Goal: Task Accomplishment & Management: Manage account settings

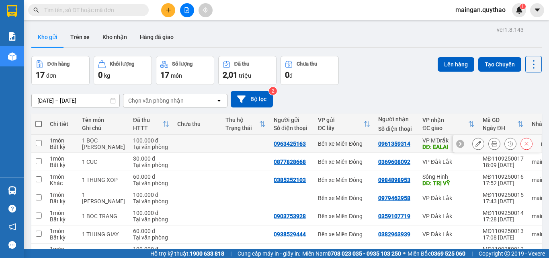
click at [330, 151] on td "Bến xe Miền Đông" at bounding box center [344, 144] width 60 height 18
checkbox input "true"
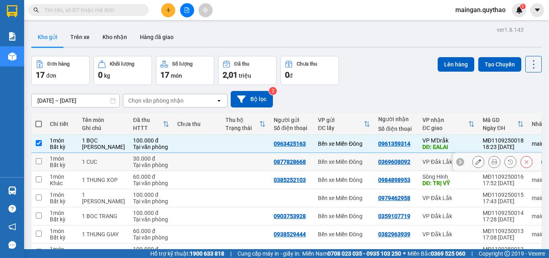
click at [331, 165] on div "Bến xe Miền Đông" at bounding box center [344, 161] width 52 height 6
checkbox input "true"
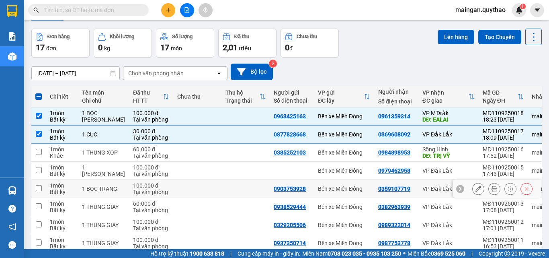
scroll to position [40, 0]
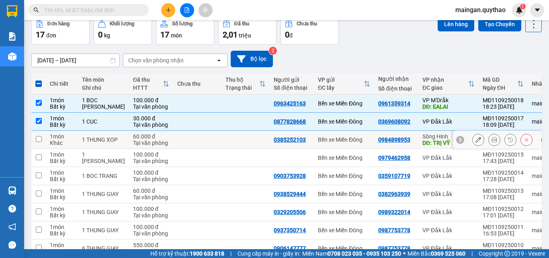
click at [328, 143] on div "Bến xe Miền Đông" at bounding box center [344, 139] width 52 height 6
checkbox input "true"
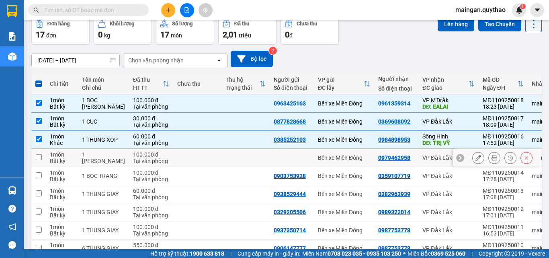
click at [329, 161] on div "Bến xe Miền Đông" at bounding box center [344, 157] width 52 height 6
checkbox input "true"
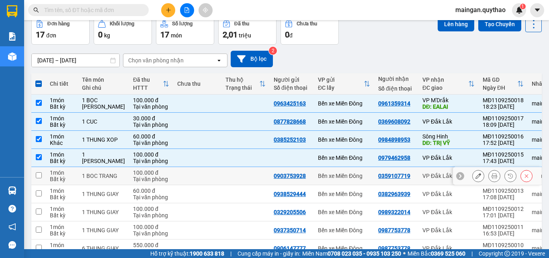
click at [333, 185] on td "Bến xe Miền Đông" at bounding box center [344, 176] width 60 height 18
checkbox input "true"
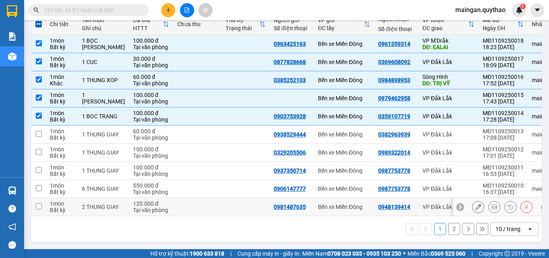
scroll to position [109, 0]
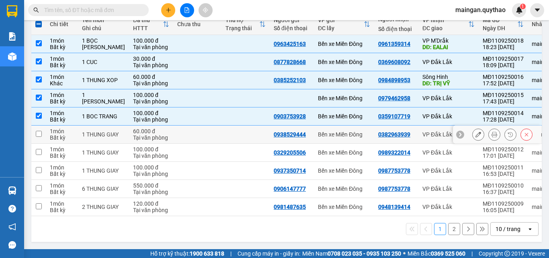
drag, startPoint x: 315, startPoint y: 131, endPoint x: 316, endPoint y: 140, distance: 9.3
click at [318, 131] on div "Bến xe Miền Đông" at bounding box center [344, 134] width 52 height 6
checkbox input "true"
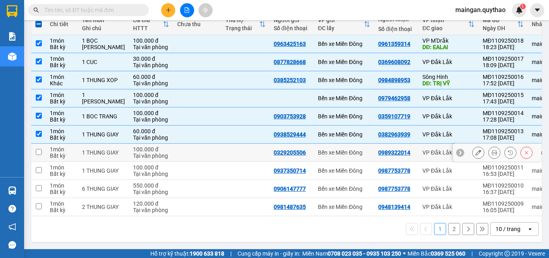
click at [319, 149] on div "Bến xe Miền Đông" at bounding box center [344, 152] width 52 height 6
checkbox input "true"
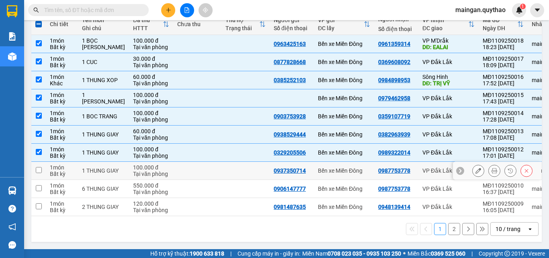
drag, startPoint x: 323, startPoint y: 166, endPoint x: 326, endPoint y: 186, distance: 19.9
click at [323, 168] on div "Bến xe Miền Đông" at bounding box center [344, 170] width 52 height 6
checkbox input "true"
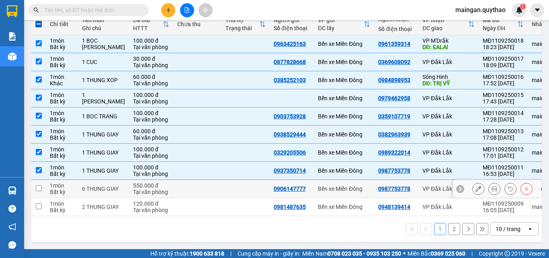
drag, startPoint x: 326, startPoint y: 186, endPoint x: 327, endPoint y: 194, distance: 8.1
click at [326, 187] on div "Bến xe Miền Đông" at bounding box center [344, 188] width 52 height 6
checkbox input "true"
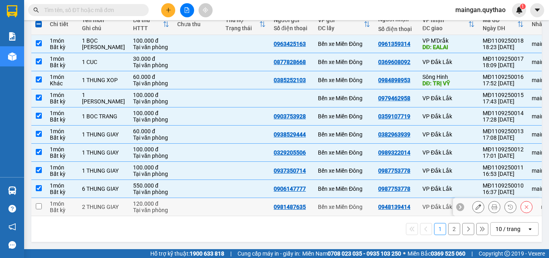
click at [329, 203] on div "Bến xe Miền Đông" at bounding box center [344, 206] width 52 height 6
checkbox input "true"
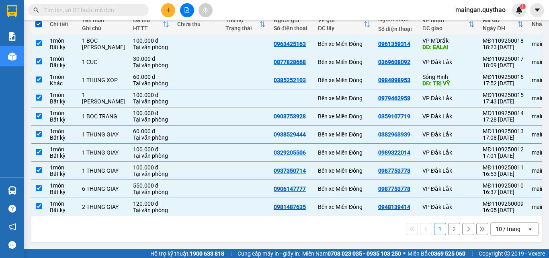
click at [501, 228] on div "10 / trang" at bounding box center [507, 229] width 25 height 8
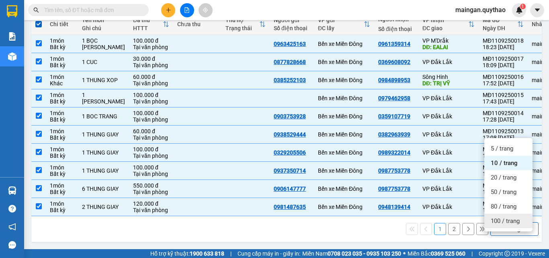
click at [499, 217] on span "100 / trang" at bounding box center [505, 221] width 29 height 8
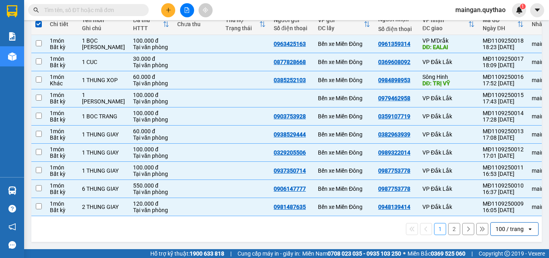
checkbox input "false"
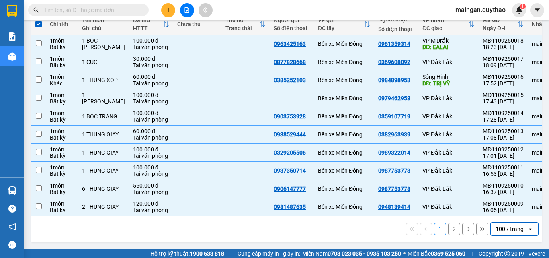
checkbox input "false"
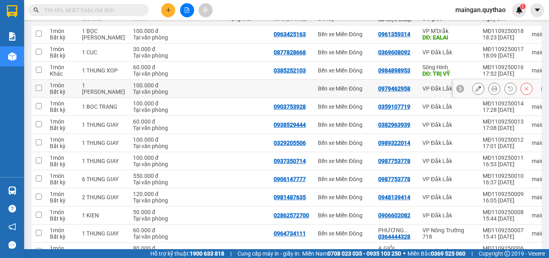
click at [341, 98] on td "Bến xe Miền Đông" at bounding box center [344, 89] width 60 height 18
checkbox input "true"
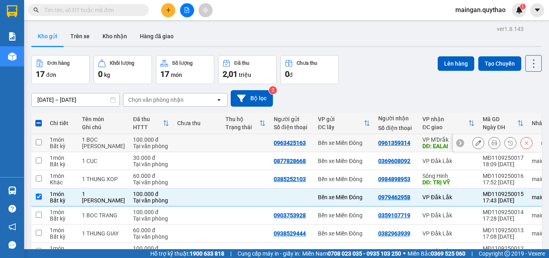
scroll to position [0, 0]
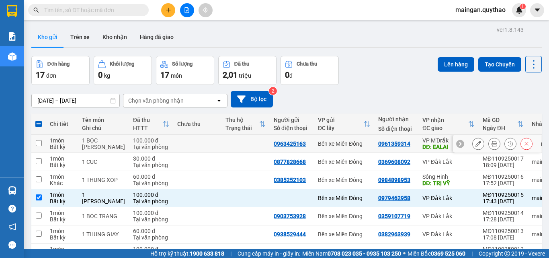
click at [340, 146] on div "Bến xe Miền Đông" at bounding box center [344, 143] width 52 height 6
checkbox input "true"
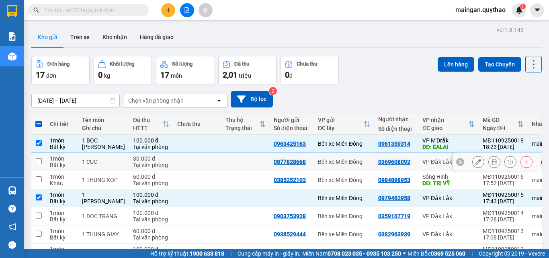
drag, startPoint x: 341, startPoint y: 164, endPoint x: 338, endPoint y: 184, distance: 20.7
click at [341, 168] on td "Bến xe Miền Đông" at bounding box center [344, 162] width 60 height 18
checkbox input "true"
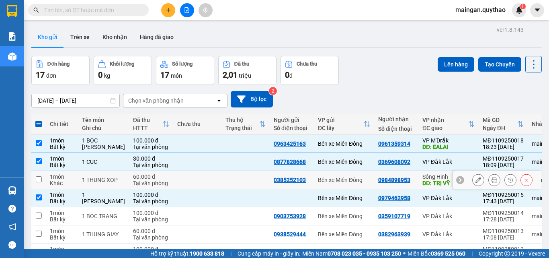
click at [338, 183] on div "Bến xe Miền Đông" at bounding box center [344, 179] width 52 height 6
checkbox input "true"
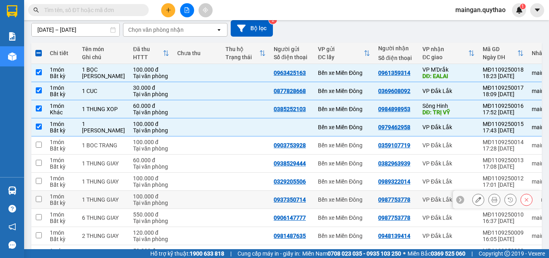
scroll to position [80, 0]
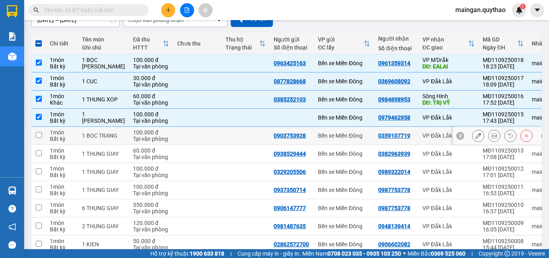
click at [323, 145] on td "Bến xe Miền Đông" at bounding box center [344, 136] width 60 height 18
checkbox input "true"
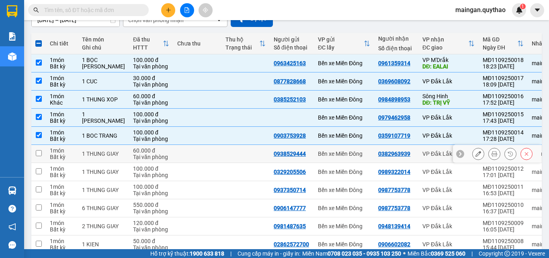
click at [323, 157] on div "Bến xe Miền Đông" at bounding box center [344, 153] width 52 height 6
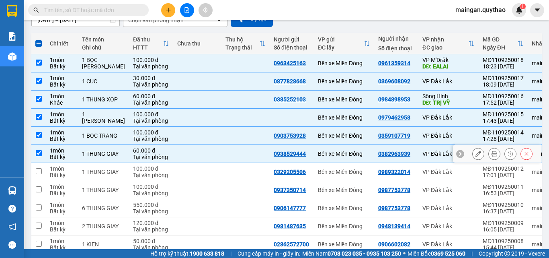
checkbox input "true"
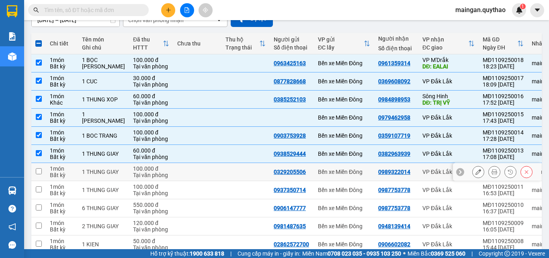
click at [328, 181] on td "Bến xe Miền Đông" at bounding box center [344, 172] width 60 height 18
checkbox input "true"
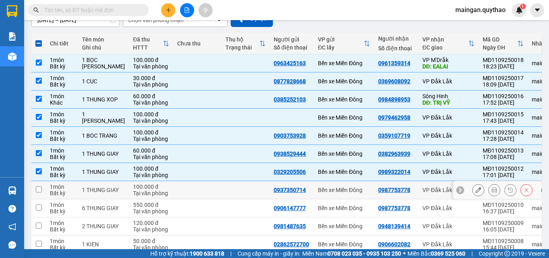
click at [325, 193] on div "Bến xe Miền Đông" at bounding box center [344, 189] width 52 height 6
checkbox input "true"
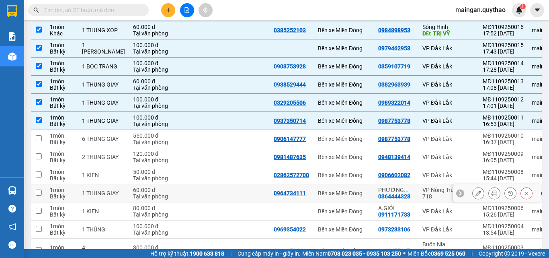
scroll to position [161, 0]
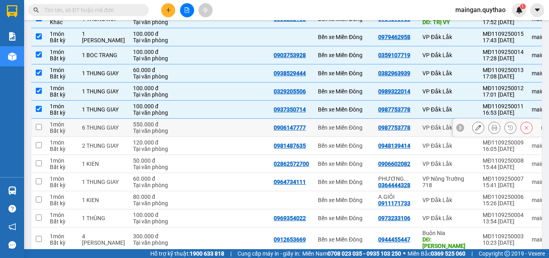
click at [316, 137] on td "Bến xe Miền Đông" at bounding box center [344, 128] width 60 height 18
checkbox input "true"
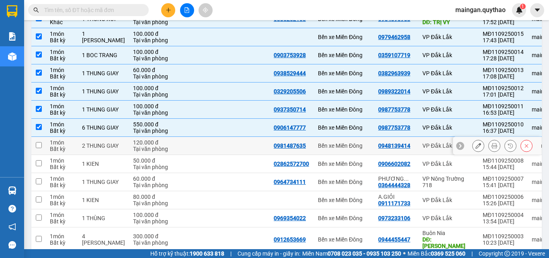
click at [315, 155] on td "Bến xe Miền Đông" at bounding box center [344, 146] width 60 height 18
checkbox input "true"
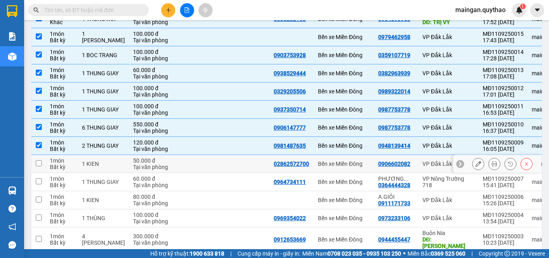
click at [320, 173] on td "Bến xe Miền Đông" at bounding box center [344, 164] width 60 height 18
checkbox input "true"
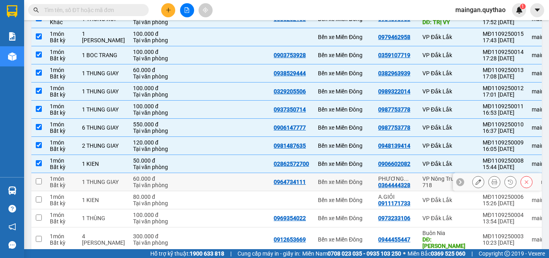
click at [322, 185] on div "Bến xe Miền Đông" at bounding box center [344, 181] width 52 height 6
checkbox input "true"
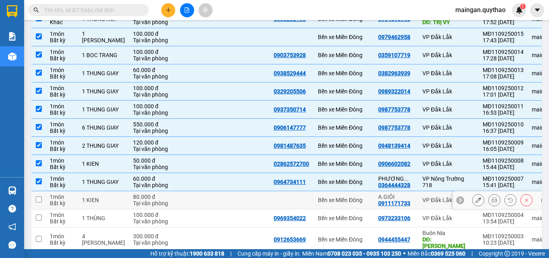
drag, startPoint x: 319, startPoint y: 209, endPoint x: 316, endPoint y: 198, distance: 11.3
click at [319, 203] on div "Bến xe Miền Đông" at bounding box center [344, 199] width 52 height 6
checkbox input "true"
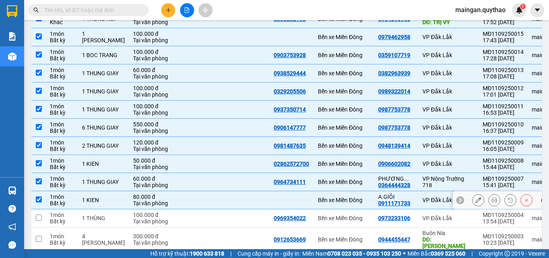
scroll to position [236, 0]
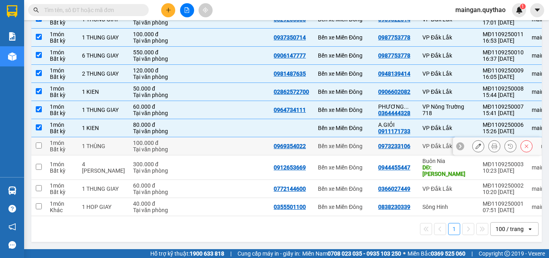
drag, startPoint x: 319, startPoint y: 151, endPoint x: 323, endPoint y: 169, distance: 18.5
click at [320, 155] on td "Bến xe Miền Đông" at bounding box center [344, 146] width 60 height 18
checkbox input "true"
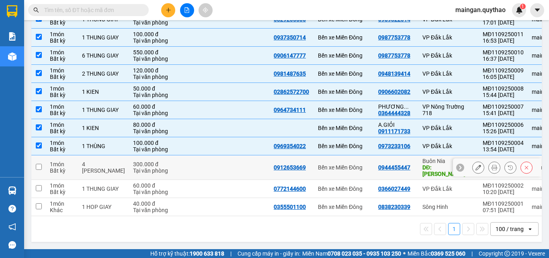
drag, startPoint x: 323, startPoint y: 169, endPoint x: 322, endPoint y: 183, distance: 14.1
click at [323, 170] on div "Bến xe Miền Đông" at bounding box center [344, 167] width 52 height 6
checkbox input "true"
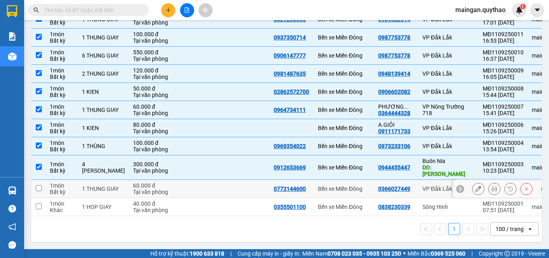
click at [322, 185] on div "Bến xe Miền Đông" at bounding box center [344, 188] width 52 height 6
checkbox input "true"
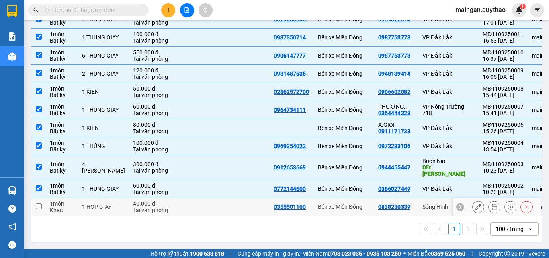
click at [325, 203] on div "Bến xe Miền Đông" at bounding box center [344, 206] width 52 height 6
checkbox input "true"
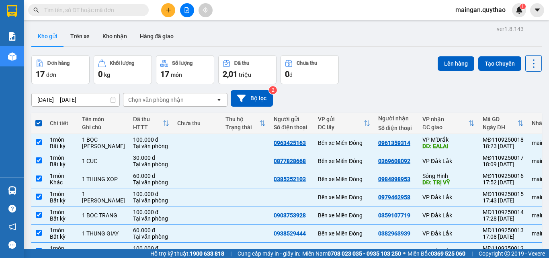
scroll to position [0, 0]
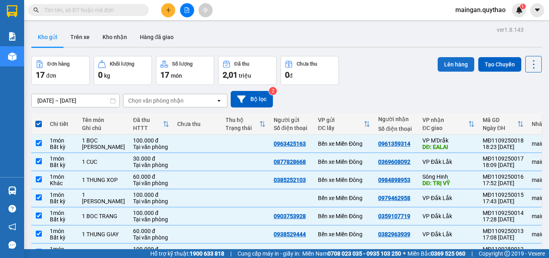
click at [448, 67] on button "Lên hàng" at bounding box center [456, 64] width 37 height 14
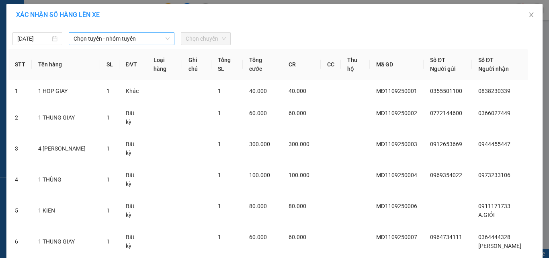
click at [99, 42] on span "Chọn tuyến - nhóm tuyến" at bounding box center [122, 39] width 96 height 12
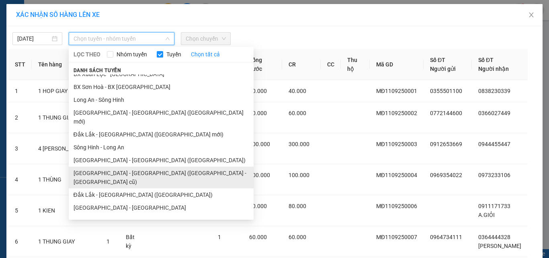
scroll to position [24, 0]
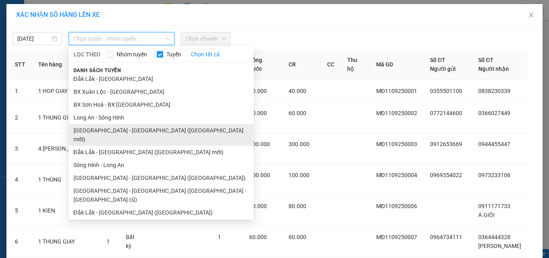
click at [94, 127] on li "[GEOGRAPHIC_DATA] - [GEOGRAPHIC_DATA] ([GEOGRAPHIC_DATA] mới)" at bounding box center [161, 135] width 185 height 22
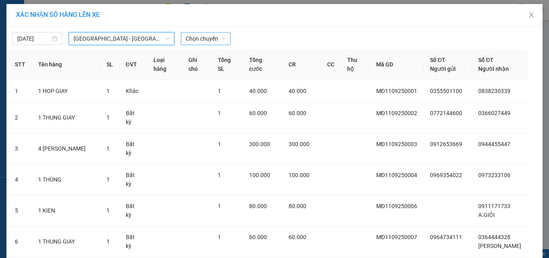
drag, startPoint x: 204, startPoint y: 39, endPoint x: 203, endPoint y: 44, distance: 5.1
click at [204, 39] on span "Chọn chuyến" at bounding box center [206, 39] width 40 height 12
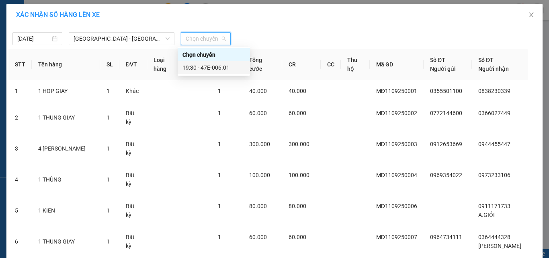
click at [219, 68] on div "19:30 - 47E-006.01" at bounding box center [213, 67] width 63 height 9
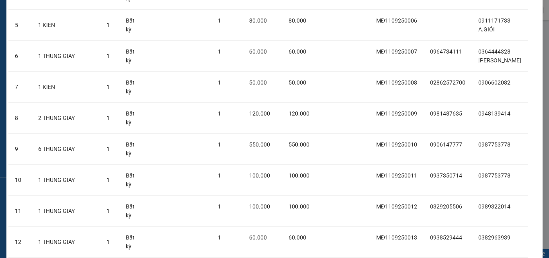
scroll to position [279, 0]
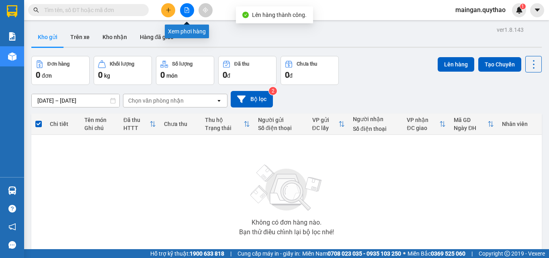
click at [186, 15] on button at bounding box center [187, 10] width 14 height 14
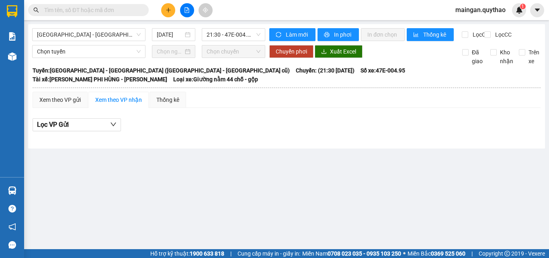
click at [113, 104] on div "Xem theo VP nhận" at bounding box center [118, 99] width 47 height 9
click at [112, 33] on span "[GEOGRAPHIC_DATA] - [GEOGRAPHIC_DATA] ([GEOGRAPHIC_DATA] - [GEOGRAPHIC_DATA] cũ)" at bounding box center [89, 35] width 104 height 12
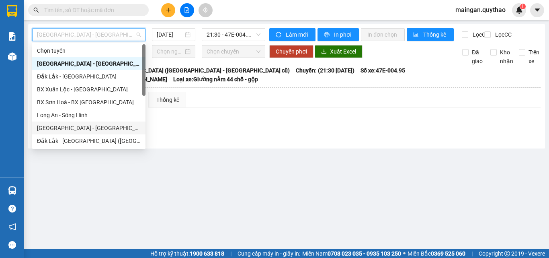
scroll to position [40, 0]
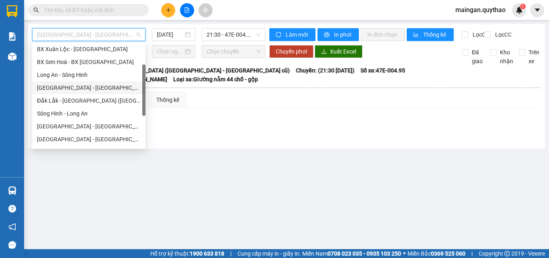
click at [63, 87] on div "[GEOGRAPHIC_DATA] - [GEOGRAPHIC_DATA] ([GEOGRAPHIC_DATA] mới)" at bounding box center [89, 87] width 104 height 9
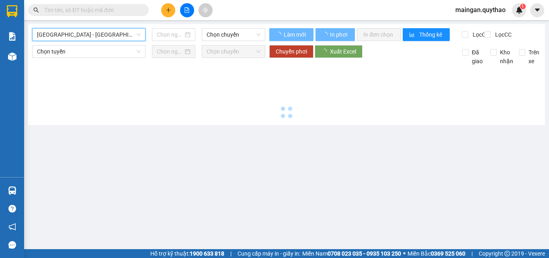
type input "[DATE]"
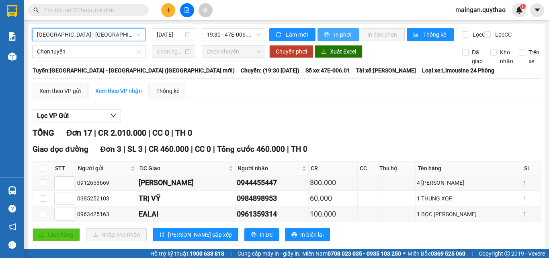
click at [338, 35] on span "In phơi" at bounding box center [343, 34] width 18 height 9
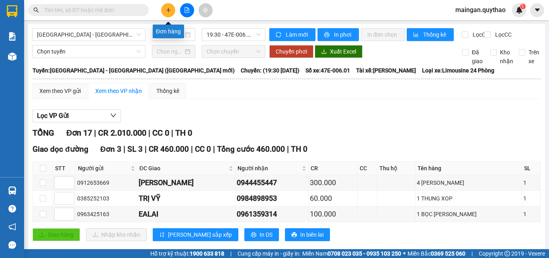
click at [168, 14] on button at bounding box center [168, 10] width 14 height 14
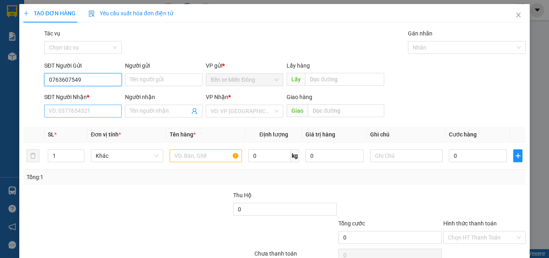
type input "0763607549"
click at [74, 110] on input "SĐT Người Nhận *" at bounding box center [83, 110] width 78 height 13
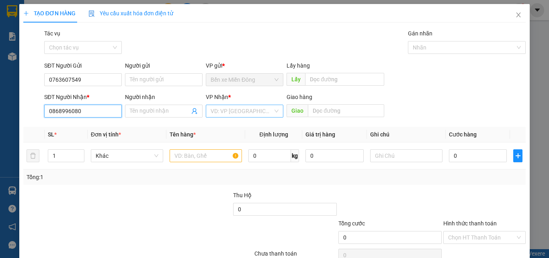
type input "0868996080"
click at [228, 112] on input "search" at bounding box center [242, 111] width 62 height 12
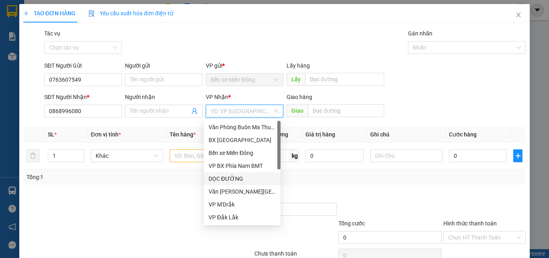
click at [233, 179] on div "DỌC ĐƯỜNG" at bounding box center [242, 178] width 67 height 9
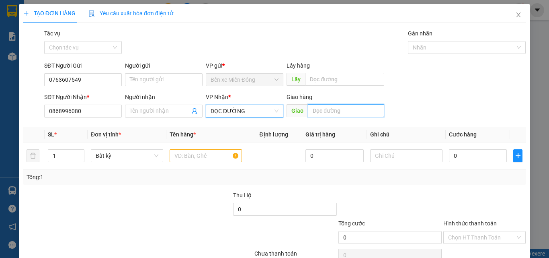
click at [335, 110] on input "text" at bounding box center [346, 110] width 76 height 13
type input "SỞ SAO"
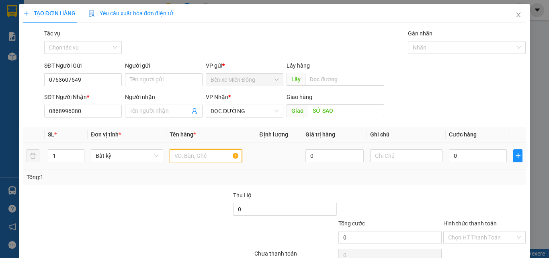
click at [200, 157] on input "text" at bounding box center [206, 155] width 72 height 13
click at [483, 152] on input "0" at bounding box center [478, 155] width 58 height 13
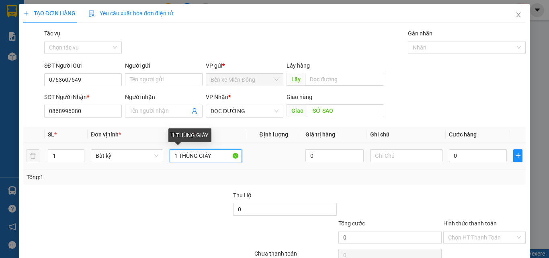
click at [217, 153] on input "1 THÙNG GIẤY" at bounding box center [206, 155] width 72 height 13
type input "1 THÙNG GIẤY ( GỌI 1 TIẾNG)"
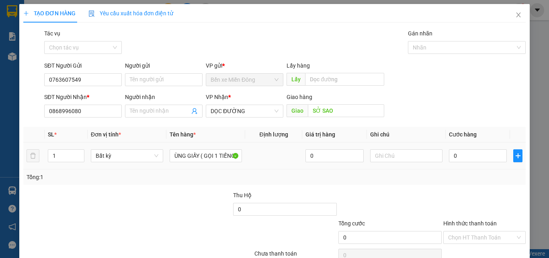
scroll to position [0, 0]
click at [469, 145] on td "0" at bounding box center [478, 155] width 64 height 27
click at [471, 157] on input "0" at bounding box center [478, 155] width 58 height 13
type input "6"
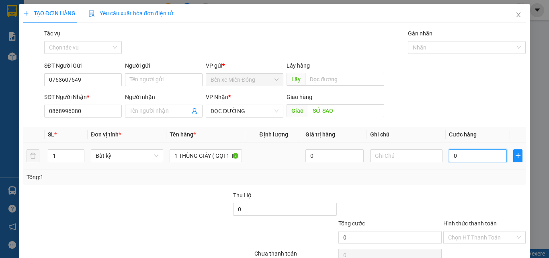
type input "6"
type input "60"
type input "600"
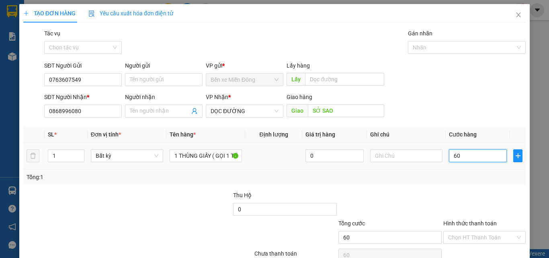
type input "600"
type input "6.000"
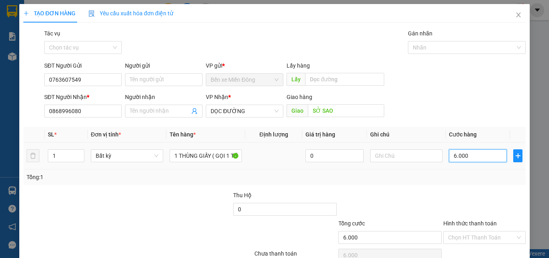
type input "60.000"
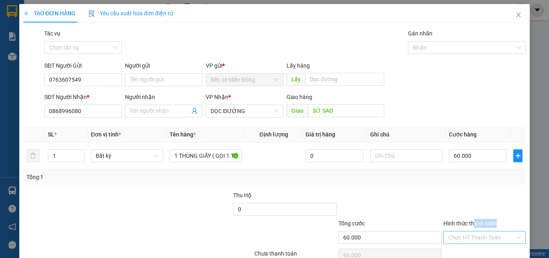
drag, startPoint x: 468, startPoint y: 228, endPoint x: 467, endPoint y: 236, distance: 8.4
click at [467, 236] on div "Hình thức thanh toán Chọn HT Thanh Toán" at bounding box center [484, 233] width 82 height 28
click at [467, 236] on input "Hình thức thanh toán" at bounding box center [481, 237] width 67 height 12
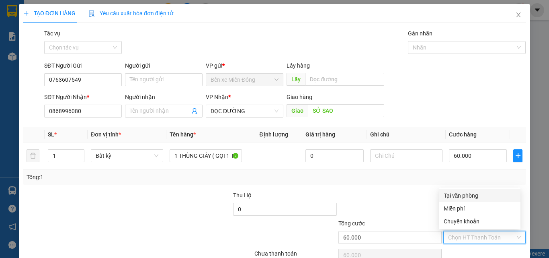
click at [462, 197] on div "Tại văn phòng" at bounding box center [480, 195] width 72 height 9
type input "0"
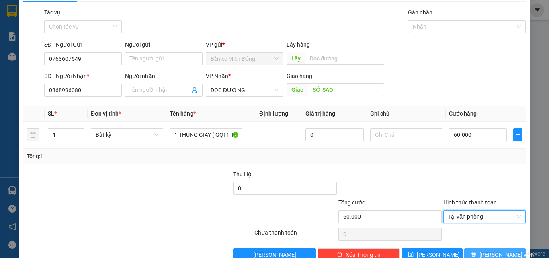
scroll to position [40, 0]
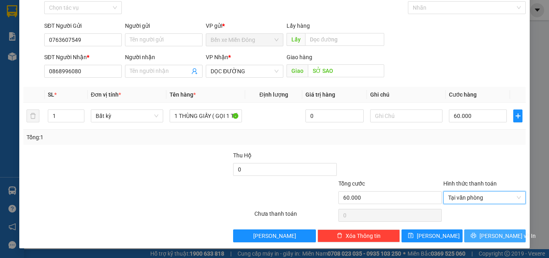
click at [486, 239] on span "[PERSON_NAME] và In" at bounding box center [507, 235] width 56 height 9
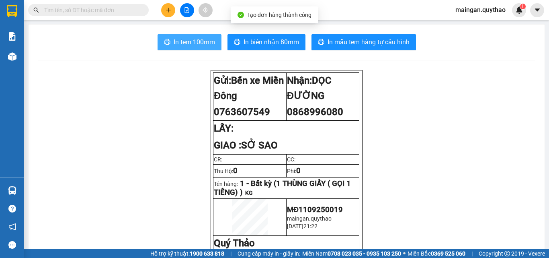
click at [185, 40] on span "In tem 100mm" at bounding box center [194, 42] width 41 height 10
click at [186, 41] on span "In tem 100mm" at bounding box center [194, 42] width 41 height 10
click at [187, 42] on span "In tem 100mm" at bounding box center [194, 42] width 41 height 10
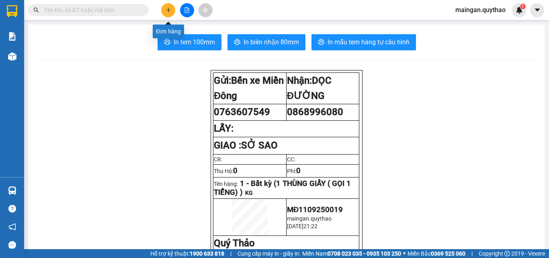
click at [169, 7] on icon "plus" at bounding box center [169, 10] width 6 height 6
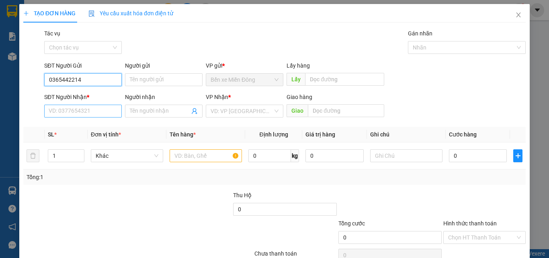
type input "0365442214"
click at [73, 108] on input "SĐT Người Nhận *" at bounding box center [83, 110] width 78 height 13
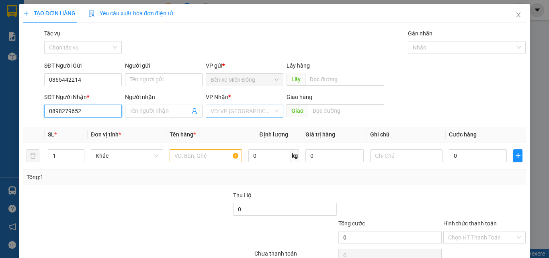
type input "0898279652"
click at [252, 107] on input "search" at bounding box center [242, 111] width 62 height 12
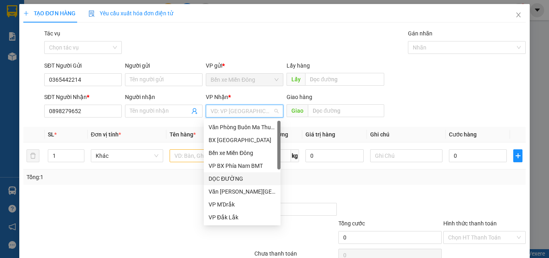
click at [232, 178] on div "DỌC ĐƯỜNG" at bounding box center [242, 178] width 67 height 9
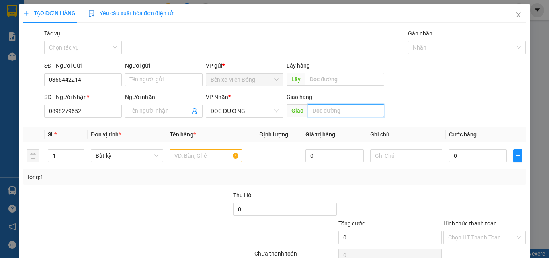
click at [336, 109] on input "text" at bounding box center [346, 110] width 76 height 13
type input "512G"
click at [203, 156] on input "text" at bounding box center [206, 155] width 72 height 13
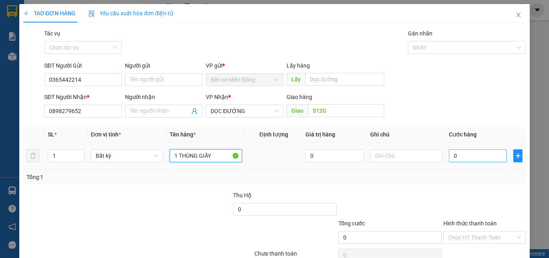
type input "1 THÙNG GIẤY"
click at [470, 155] on input "0" at bounding box center [478, 155] width 58 height 13
type input "9"
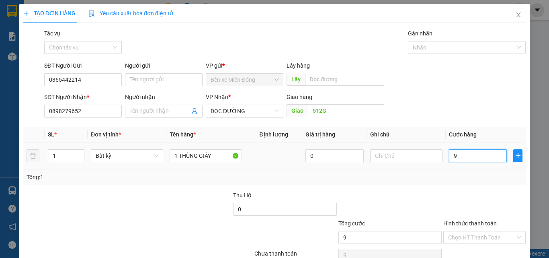
type input "90"
type input "900"
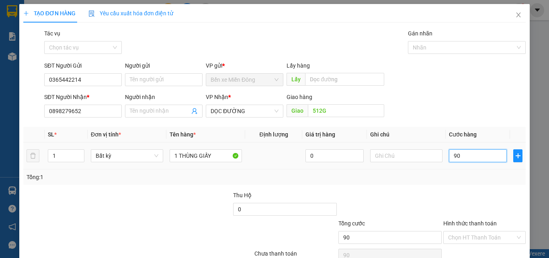
type input "900"
type input "9.000"
type input "90.000"
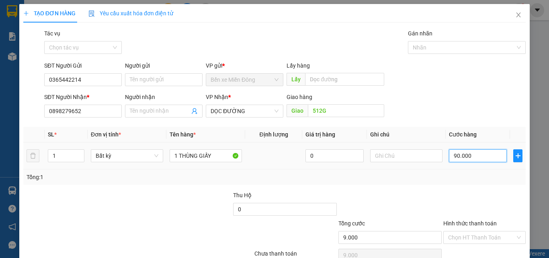
type input "90.000"
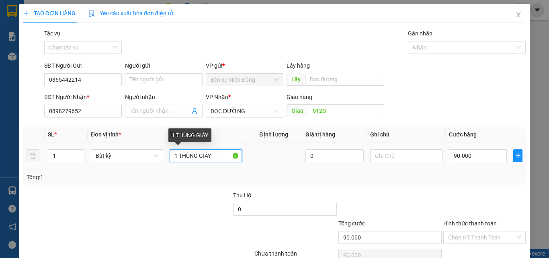
click at [223, 158] on input "1 THÙNG GIẤY" at bounding box center [206, 155] width 72 height 13
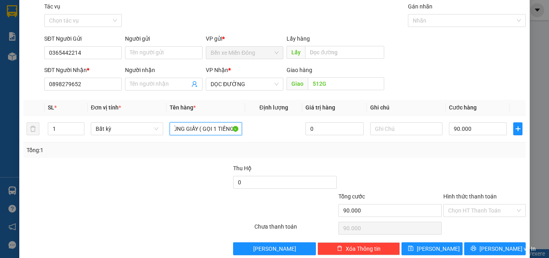
scroll to position [40, 0]
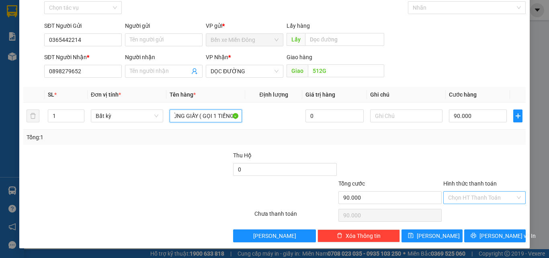
type input "1 THÙNG GIẤY ( GỌI 1 TIẾNG )"
click at [476, 192] on input "Hình thức thanh toán" at bounding box center [481, 197] width 67 height 12
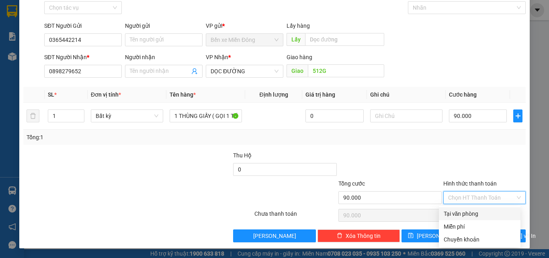
click at [471, 212] on div "Tại văn phòng" at bounding box center [480, 213] width 72 height 9
type input "0"
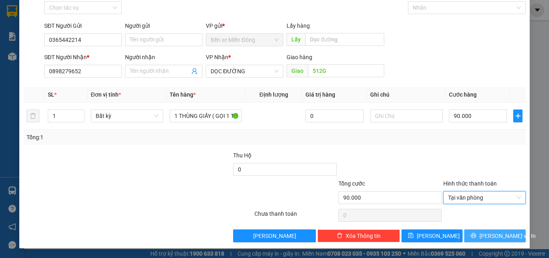
click at [473, 237] on button "[PERSON_NAME] và In" at bounding box center [494, 235] width 61 height 13
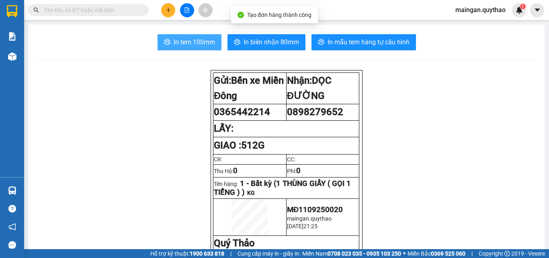
click at [180, 44] on span "In tem 100mm" at bounding box center [194, 42] width 41 height 10
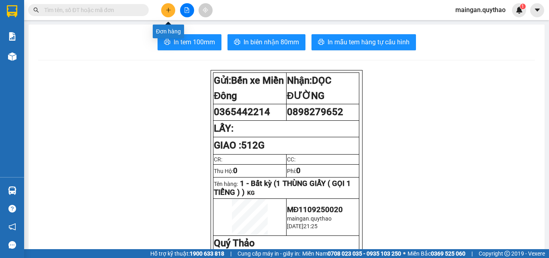
click at [170, 11] on icon "plus" at bounding box center [169, 10] width 6 height 6
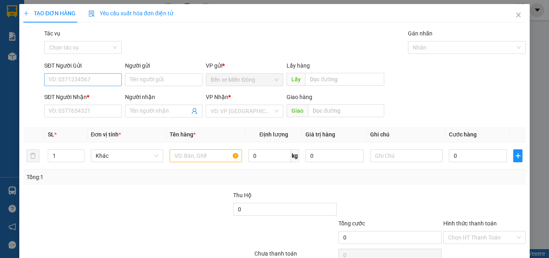
click at [96, 74] on div "SĐT Người Gửi VD: 0371234567" at bounding box center [83, 75] width 78 height 28
click at [100, 84] on input "SĐT Người Gửi" at bounding box center [83, 79] width 78 height 13
type input "0"
click at [516, 20] on span "Close" at bounding box center [518, 15] width 23 height 23
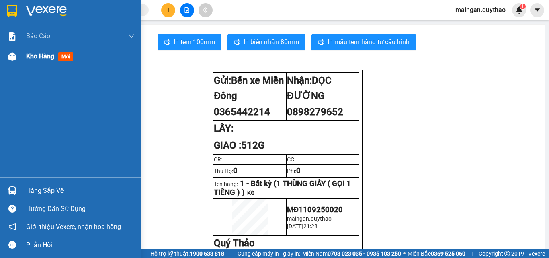
drag, startPoint x: 9, startPoint y: 66, endPoint x: 21, endPoint y: 53, distance: 17.3
click at [12, 65] on div "Kho hàng mới" at bounding box center [70, 56] width 141 height 20
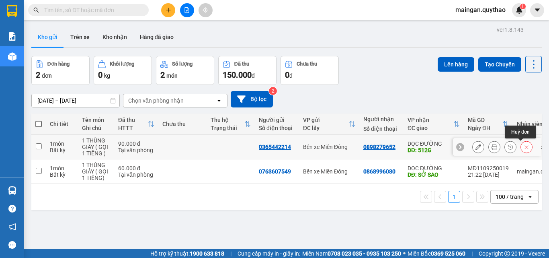
click at [524, 148] on icon at bounding box center [527, 147] width 6 height 6
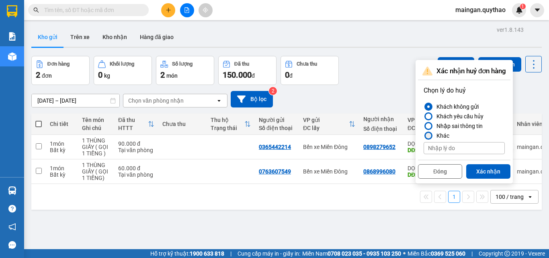
click at [441, 137] on div "Khác" at bounding box center [441, 136] width 16 height 10
click at [424, 135] on input "Khác" at bounding box center [424, 135] width 0 height 0
click at [451, 133] on label "Khác" at bounding box center [464, 136] width 81 height 10
click at [424, 135] on input "Khác" at bounding box center [424, 135] width 0 height 0
click at [455, 149] on input at bounding box center [464, 148] width 81 height 12
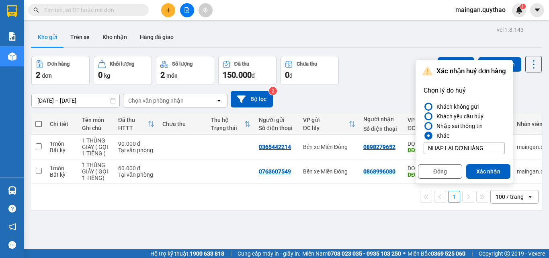
type input "NHẬP LẠI ĐƠNHÀNG"
click at [484, 173] on button "Xác nhận" at bounding box center [488, 171] width 44 height 14
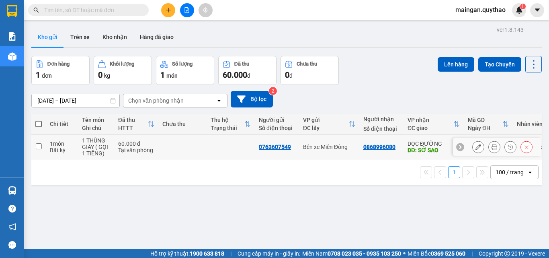
click at [524, 147] on icon at bounding box center [527, 147] width 6 height 6
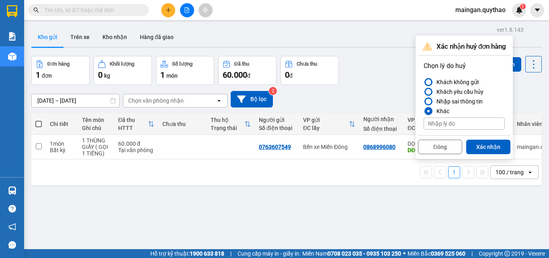
click at [473, 131] on div "[PERSON_NAME] do [PERSON_NAME] [PERSON_NAME] gửi Khách yêu [PERSON_NAME] Nhập s…" at bounding box center [463, 95] width 89 height 76
click at [467, 124] on input at bounding box center [464, 123] width 81 height 12
type input "NHẬP"
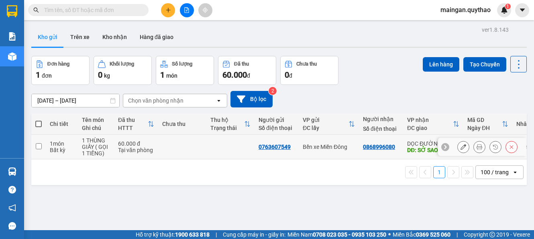
click at [509, 148] on icon at bounding box center [512, 147] width 6 height 6
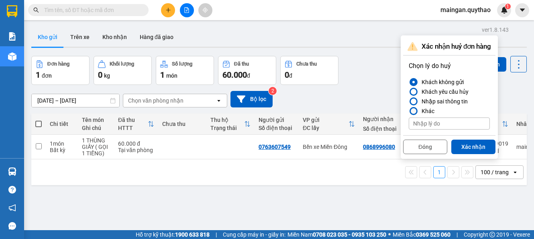
click at [429, 110] on div "Khác" at bounding box center [427, 111] width 16 height 10
click at [409, 111] on input "Khác" at bounding box center [409, 111] width 0 height 0
click at [438, 122] on input at bounding box center [449, 123] width 81 height 12
type input "NHẬP LẠI ĐƠN HÀNG"
click at [473, 145] on button "Xác nhận" at bounding box center [474, 146] width 44 height 14
